Goal: Information Seeking & Learning: Learn about a topic

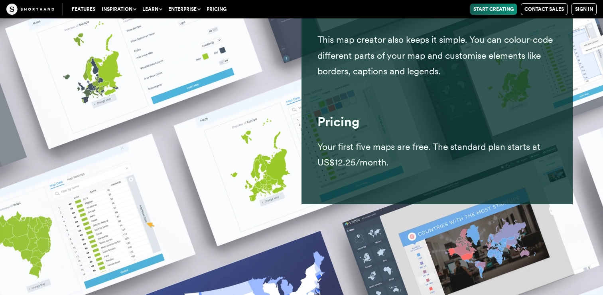
scroll to position [557, 0]
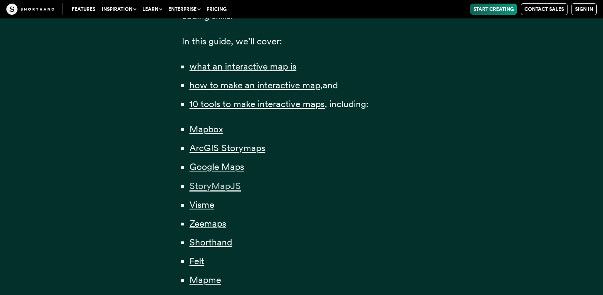
click at [231, 190] on span "StoryMapJS" at bounding box center [215, 186] width 51 height 12
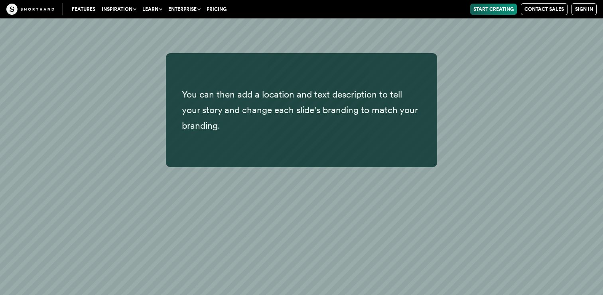
scroll to position [9052, 0]
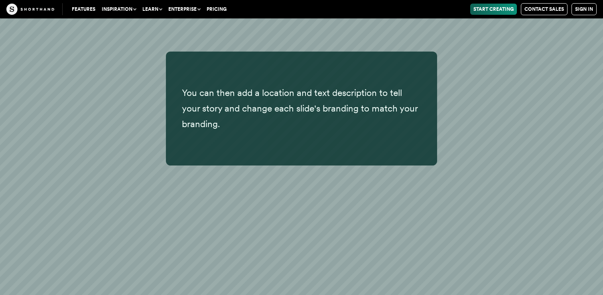
click at [455, 138] on div "You can then add a location and text description to tell your story and change …" at bounding box center [301, 108] width 543 height 114
click at [453, 139] on div "You can then add a location and text description to tell your story and change …" at bounding box center [301, 108] width 543 height 114
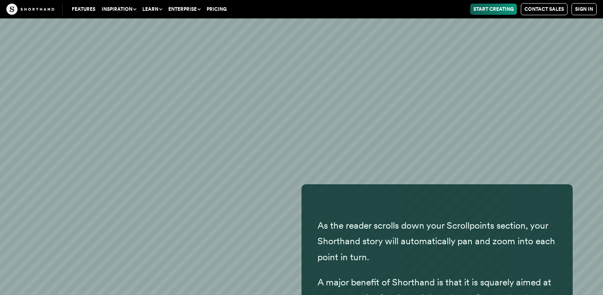
scroll to position [13839, 0]
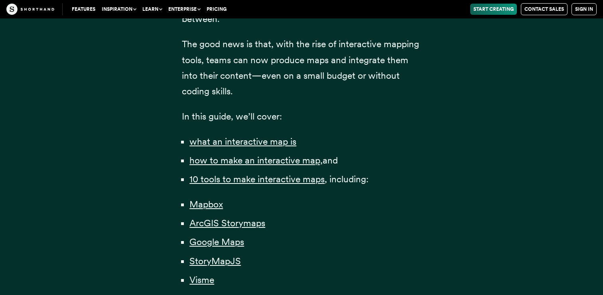
scroll to position [443, 0]
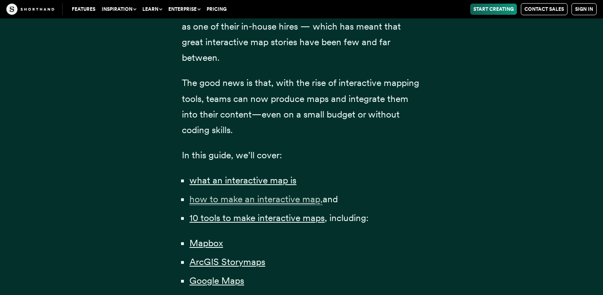
click at [198, 200] on span "how to make an interactive map," at bounding box center [256, 199] width 133 height 12
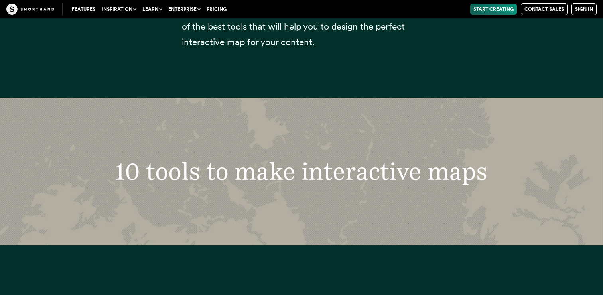
scroll to position [2757, 0]
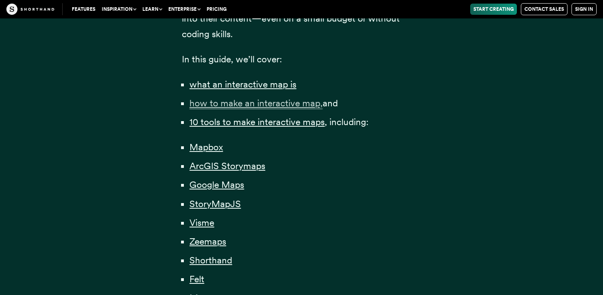
scroll to position [443, 0]
